Goal: Information Seeking & Learning: Find specific fact

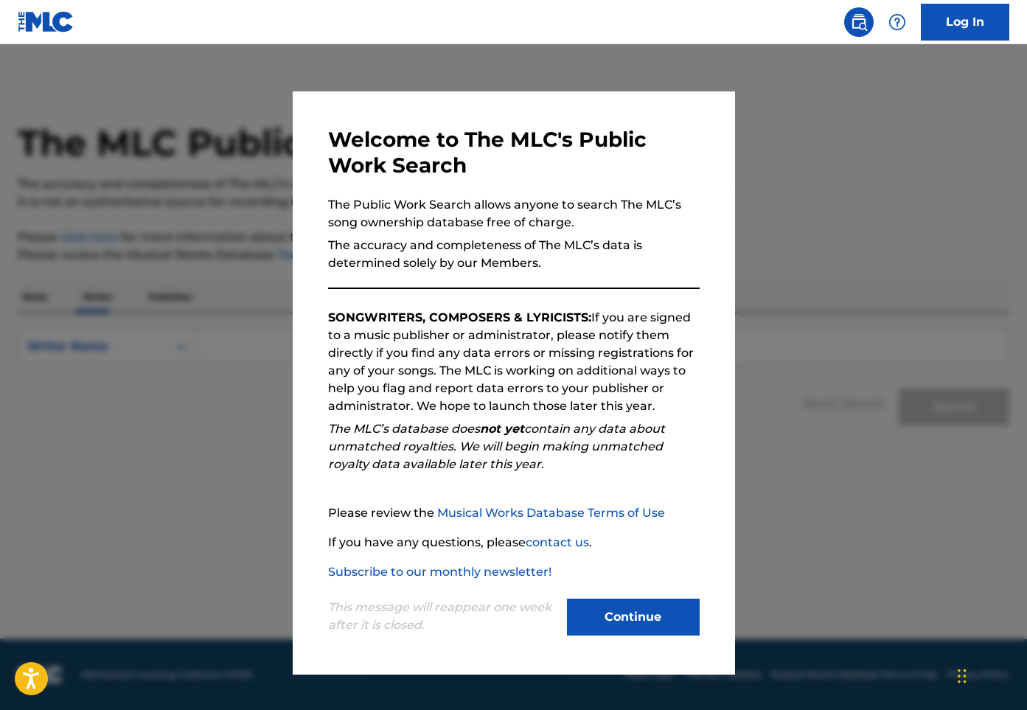
click at [628, 611] on button "Continue" at bounding box center [633, 617] width 133 height 37
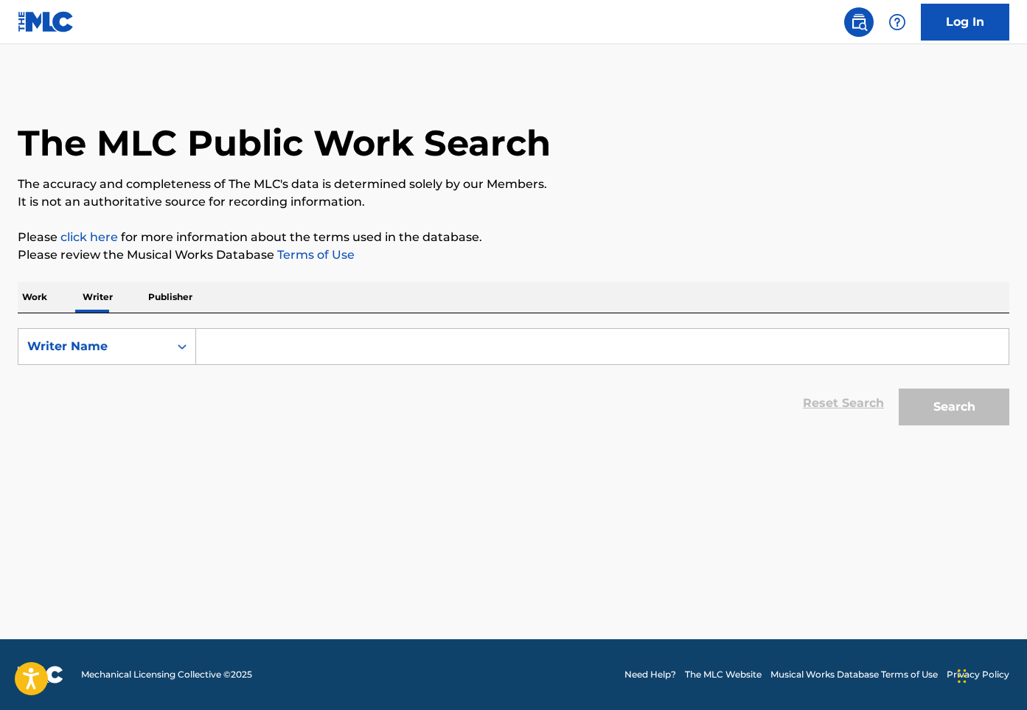
click at [288, 345] on input "Search Form" at bounding box center [602, 346] width 813 height 35
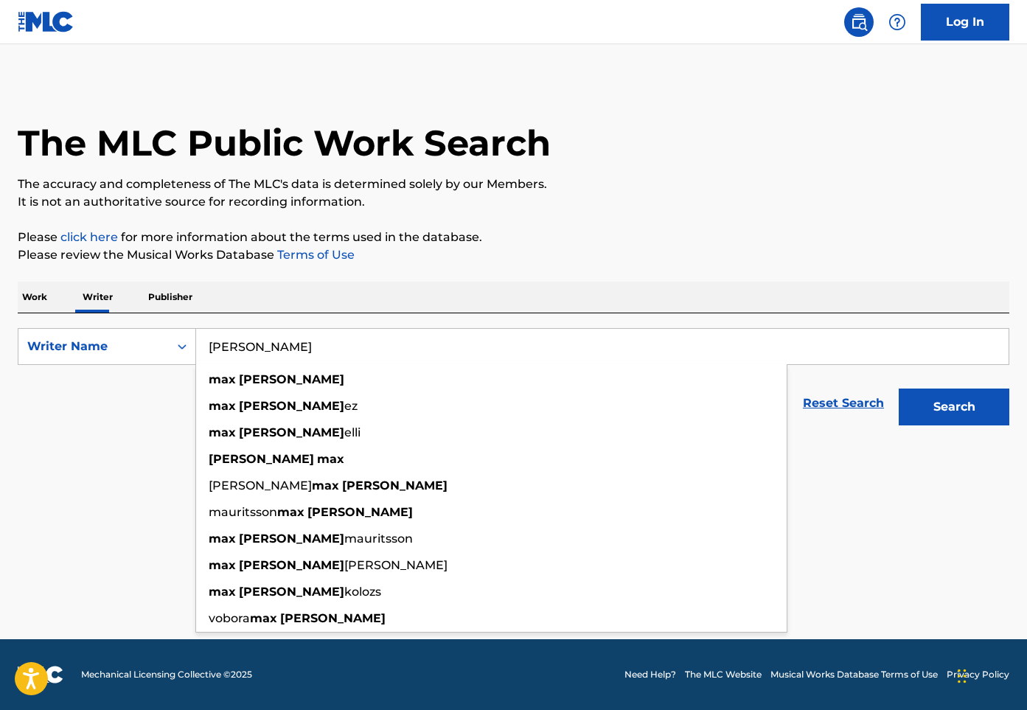
type input "[PERSON_NAME]"
click at [899, 389] on button "Search" at bounding box center [954, 407] width 111 height 37
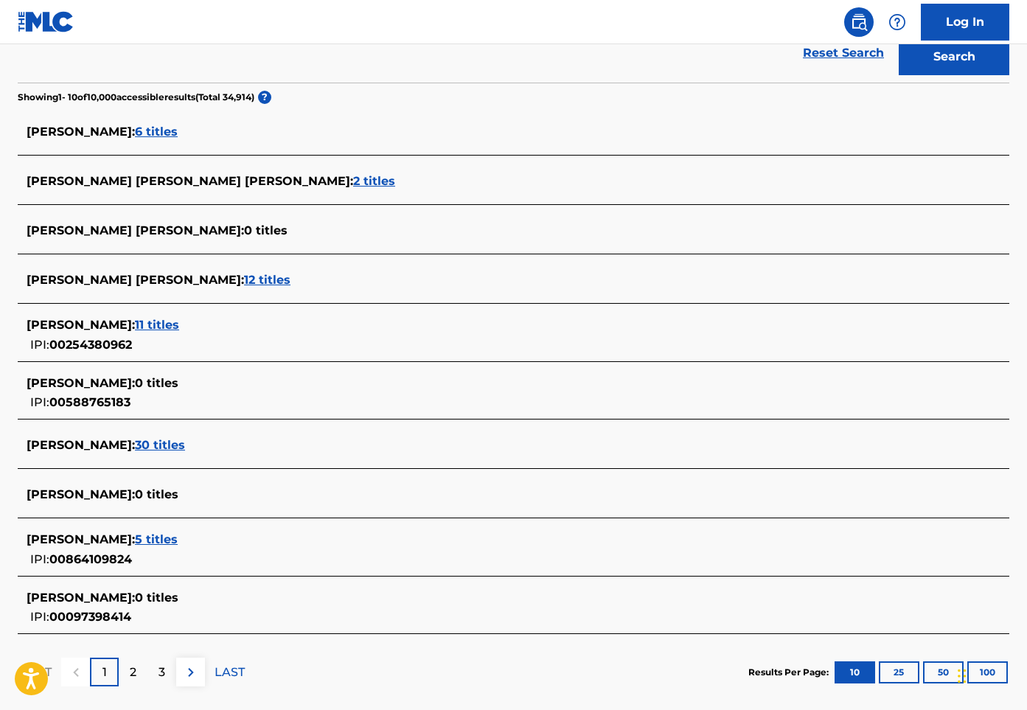
scroll to position [371, 0]
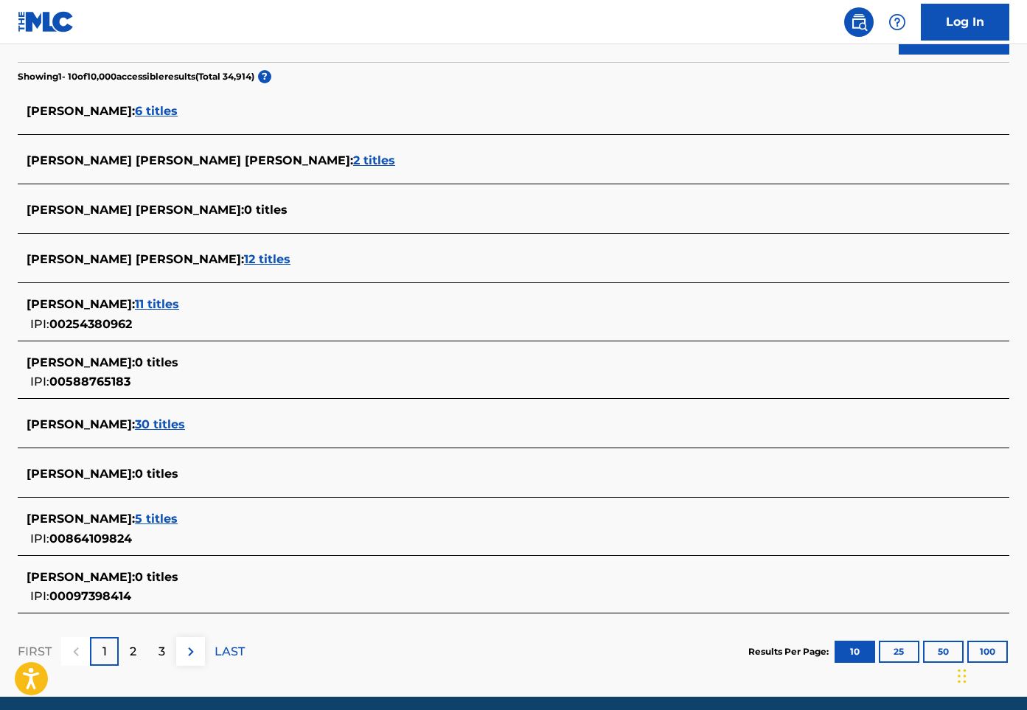
click at [135, 111] on span "6 titles" at bounding box center [156, 111] width 43 height 14
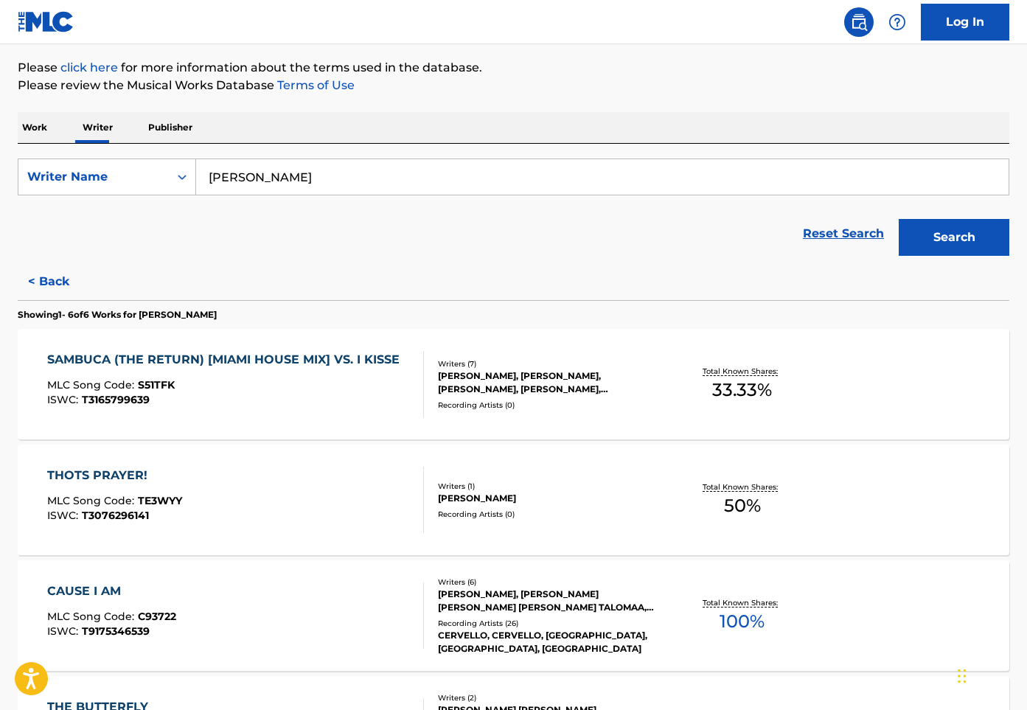
scroll to position [173, 0]
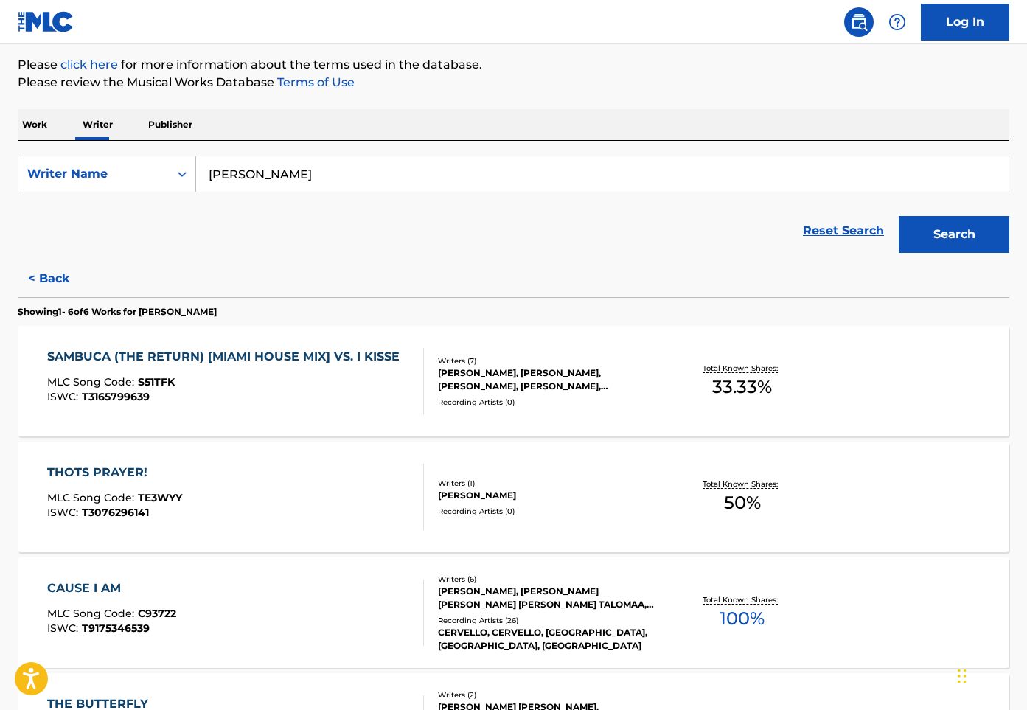
click at [315, 183] on input "[PERSON_NAME]" at bounding box center [602, 173] width 813 height 35
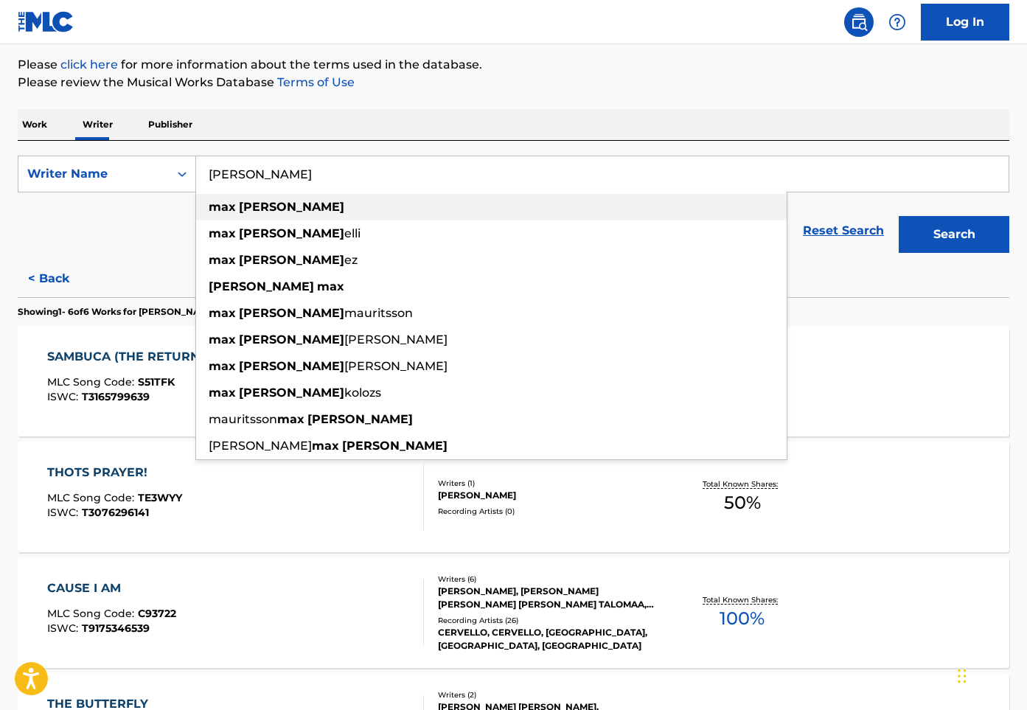
click at [299, 203] on div "[PERSON_NAME]" at bounding box center [491, 207] width 591 height 27
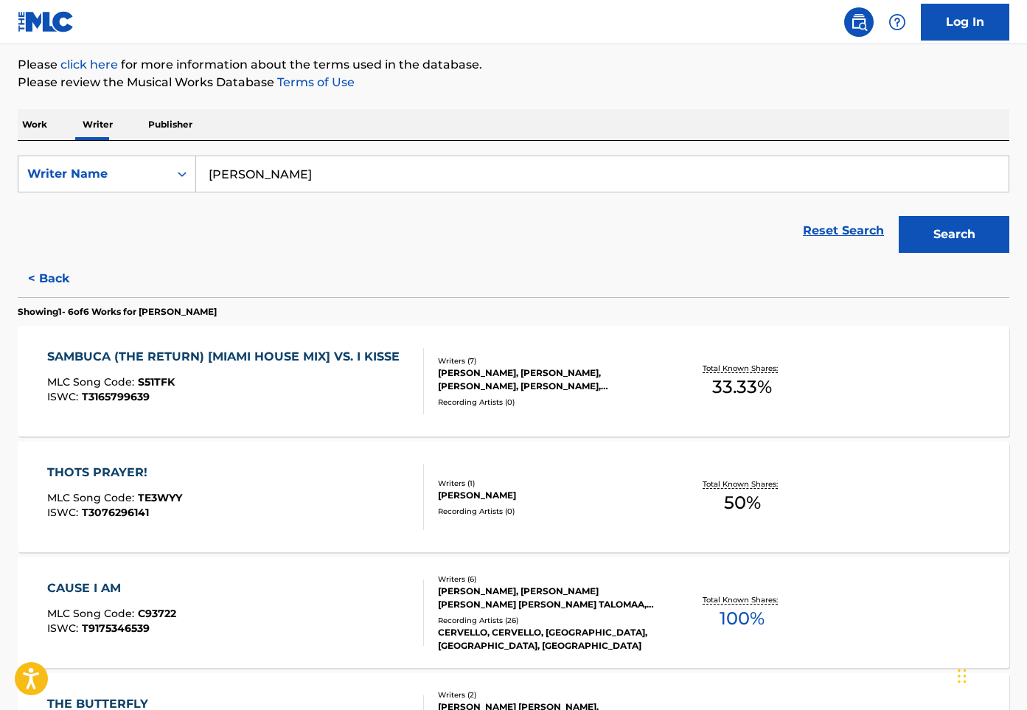
click at [931, 231] on button "Search" at bounding box center [954, 234] width 111 height 37
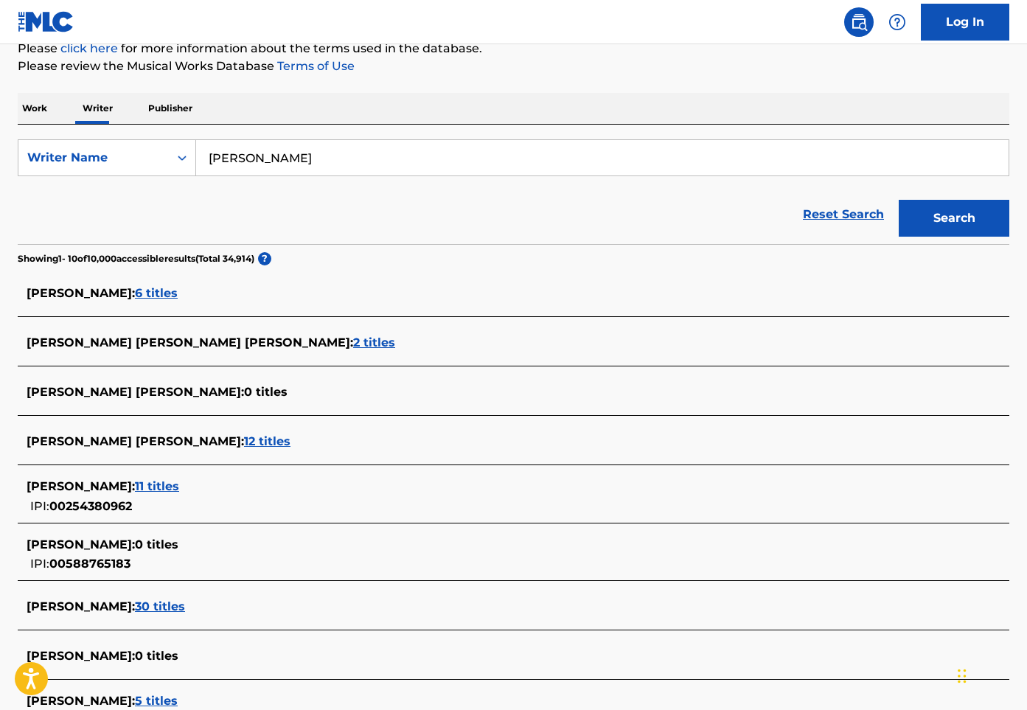
scroll to position [256, 0]
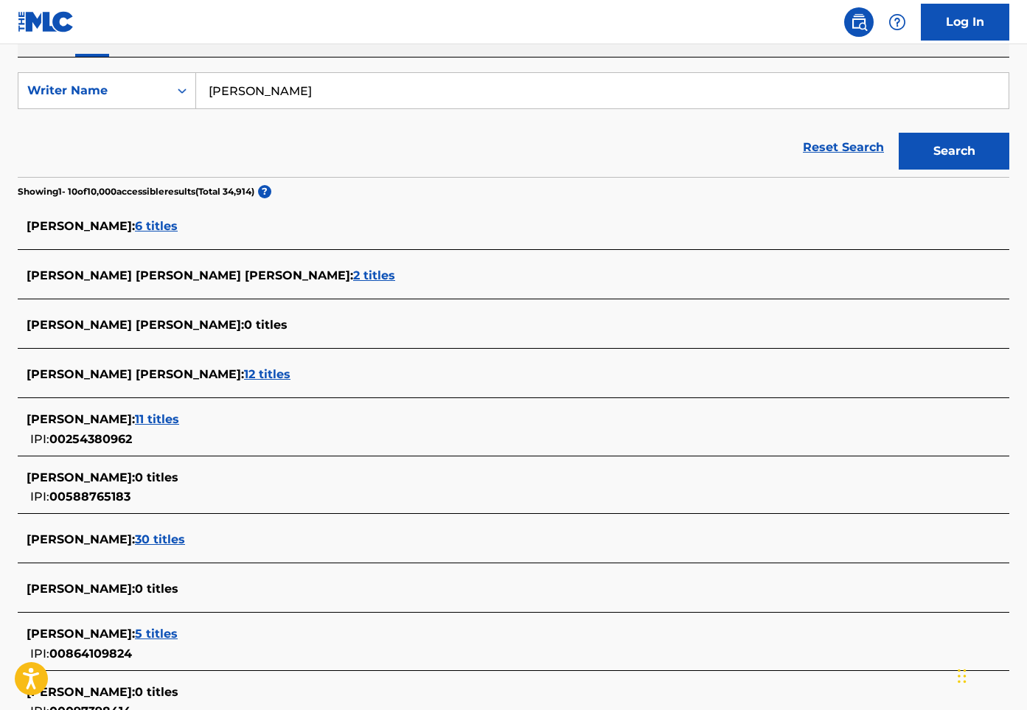
click at [244, 375] on span "12 titles" at bounding box center [267, 374] width 46 height 14
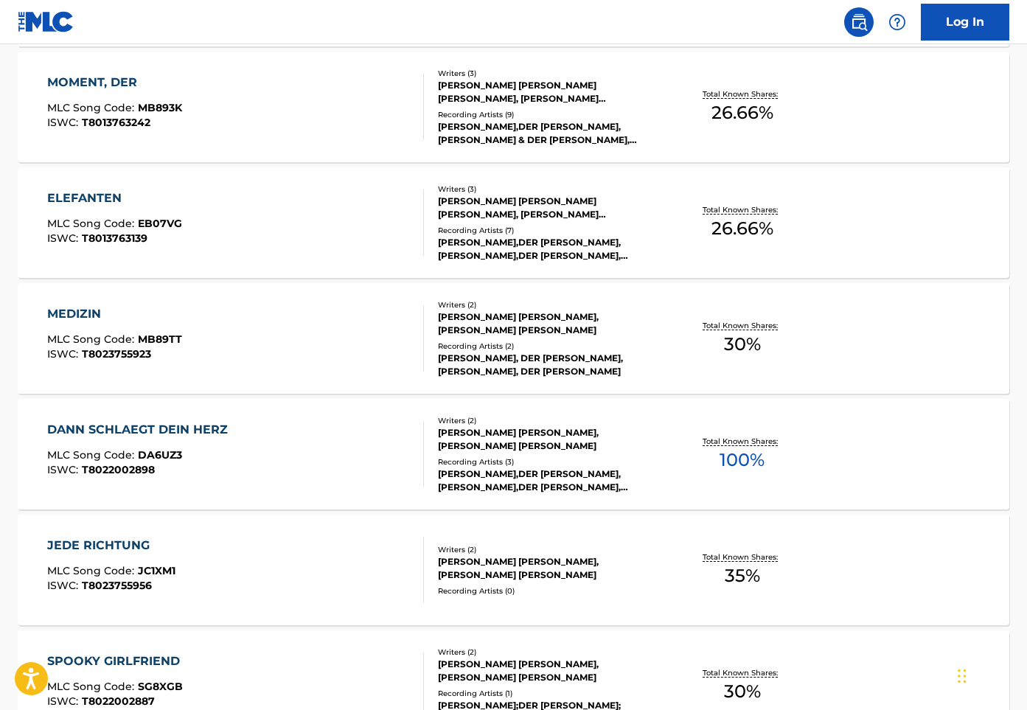
scroll to position [0, 0]
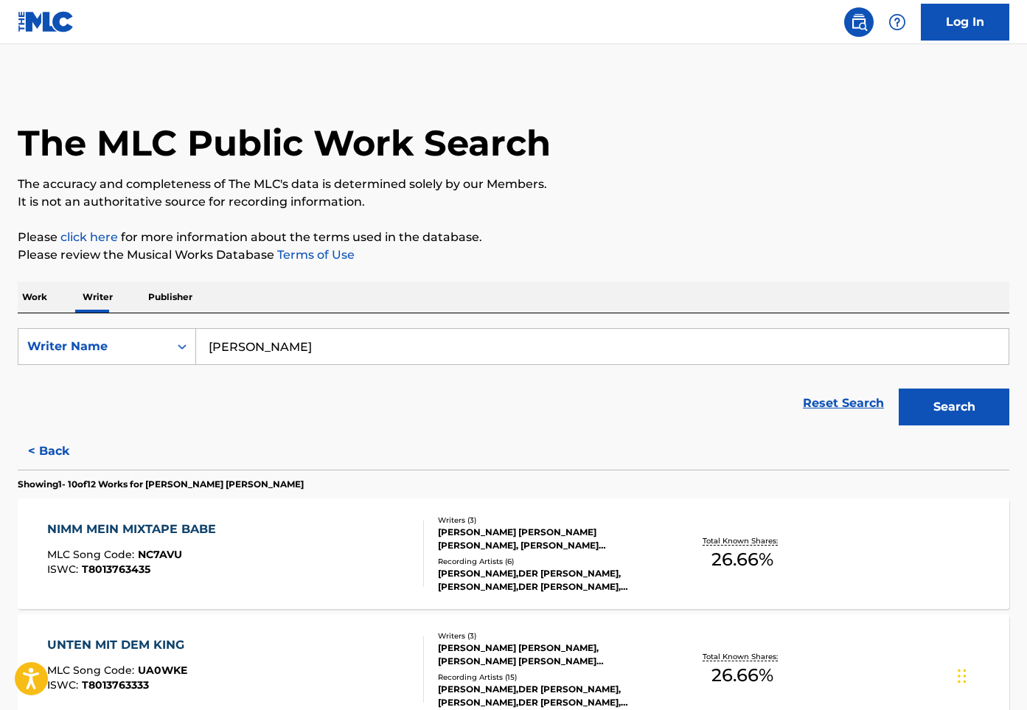
click at [223, 353] on input "[PERSON_NAME]" at bounding box center [602, 346] width 813 height 35
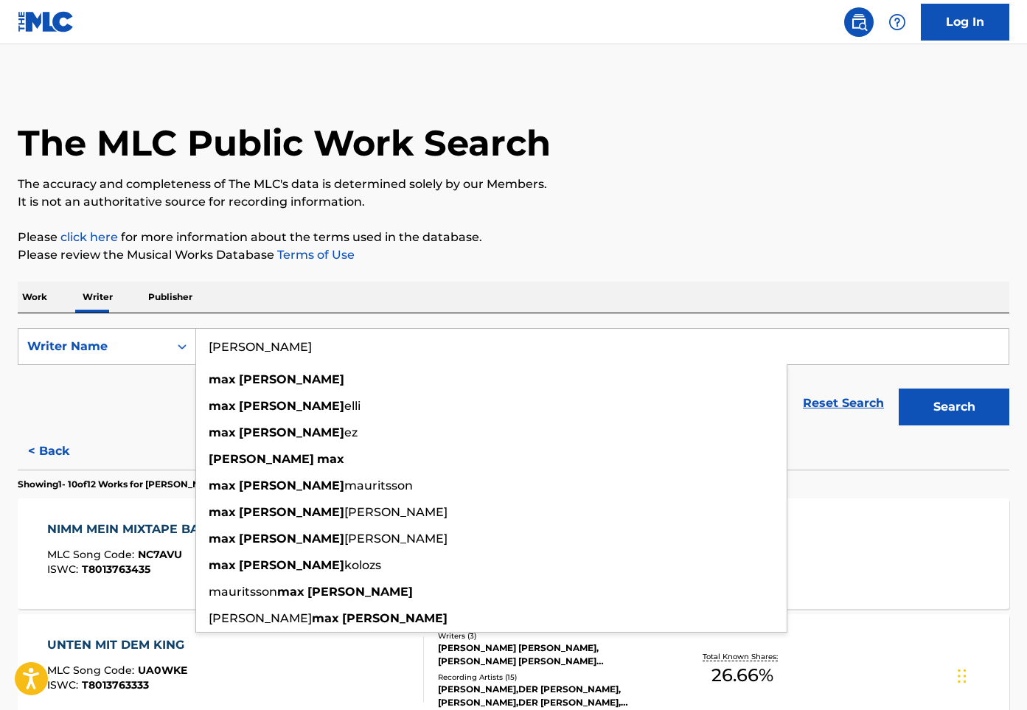
click at [392, 351] on input "[PERSON_NAME]" at bounding box center [602, 346] width 813 height 35
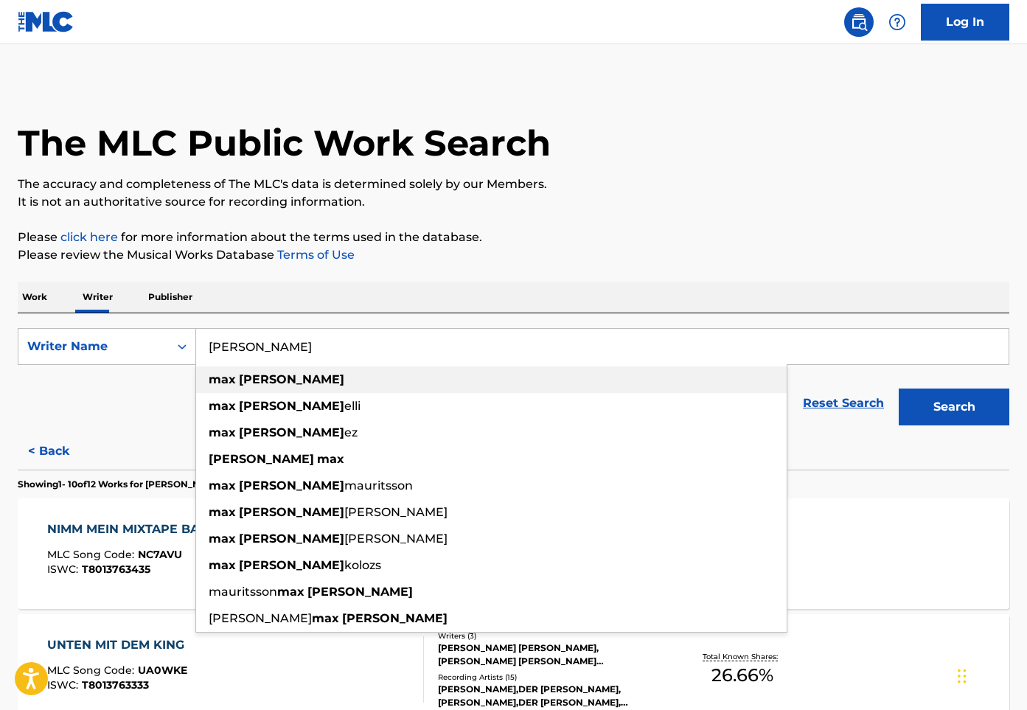
click at [344, 387] on div "[PERSON_NAME]" at bounding box center [491, 379] width 591 height 27
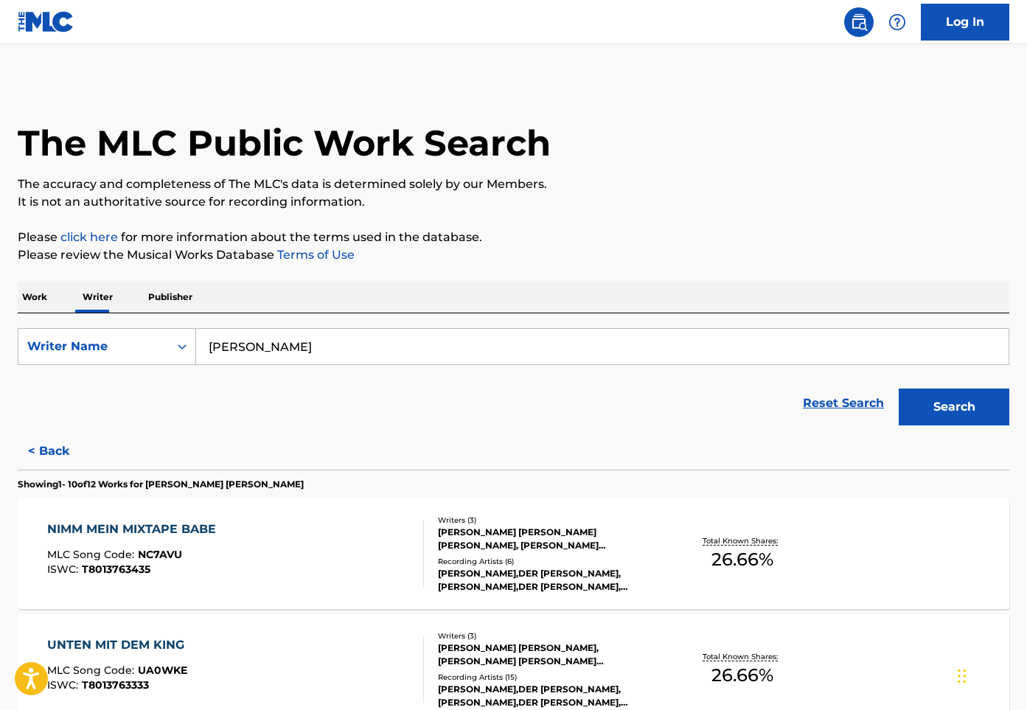
click at [947, 397] on button "Search" at bounding box center [954, 407] width 111 height 37
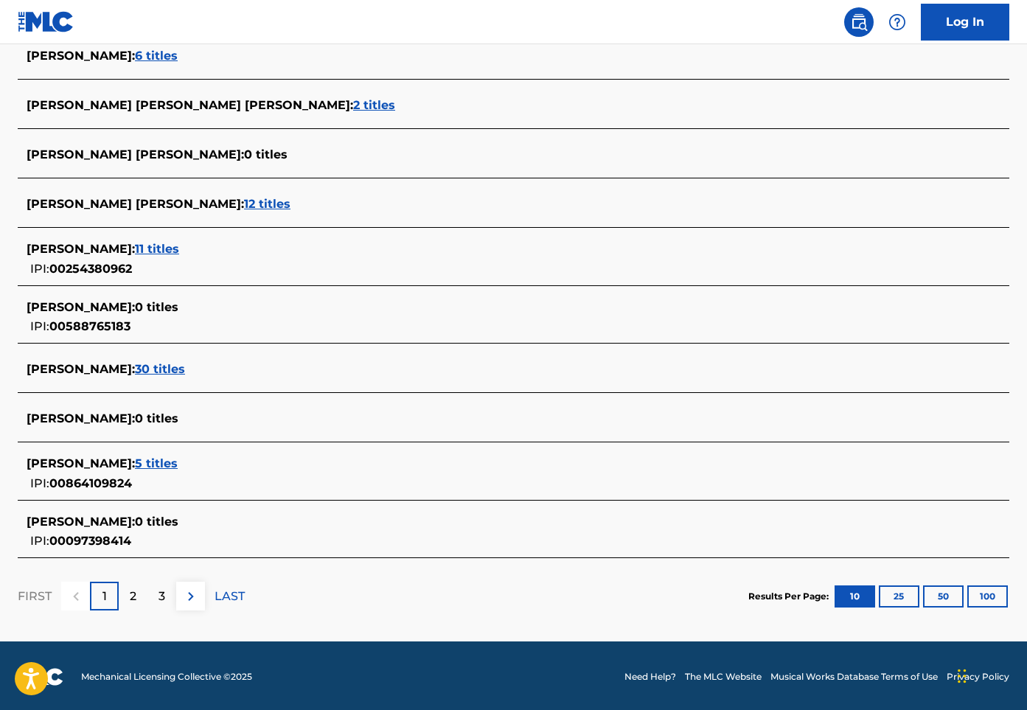
scroll to position [428, 0]
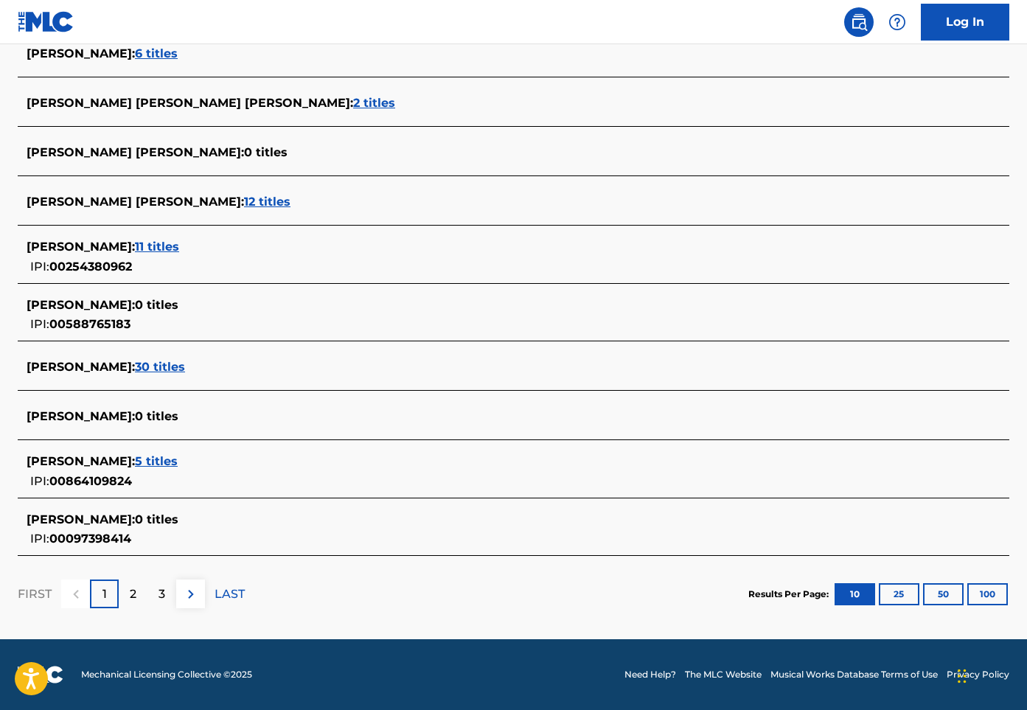
click at [140, 371] on span "30 titles" at bounding box center [160, 367] width 50 height 14
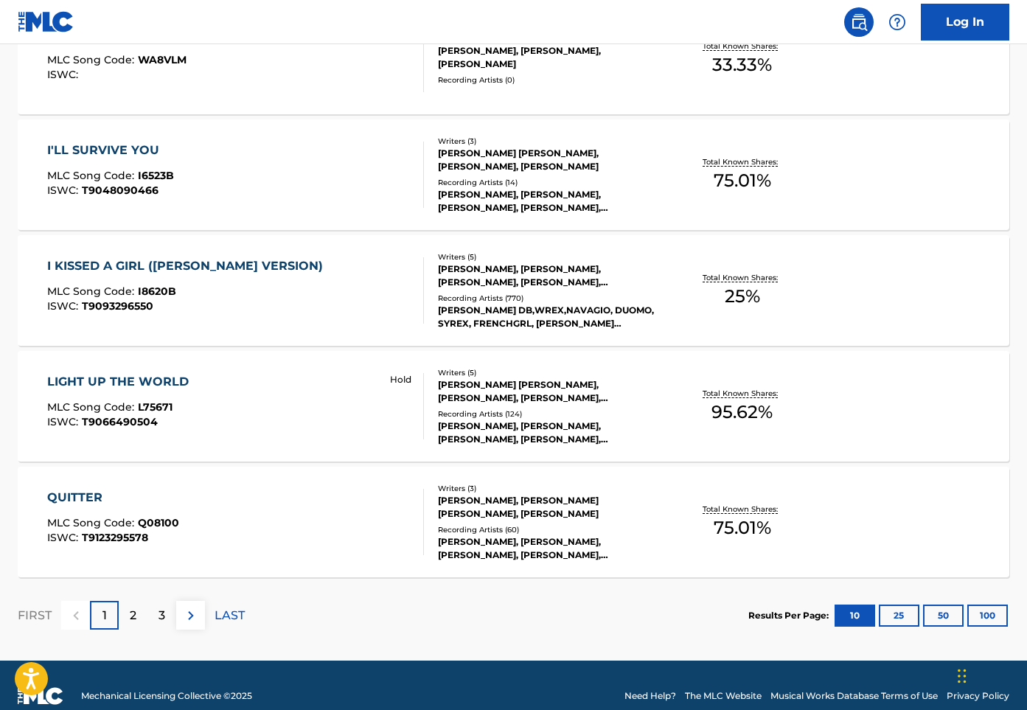
scroll to position [1095, 0]
